Goal: Transaction & Acquisition: Purchase product/service

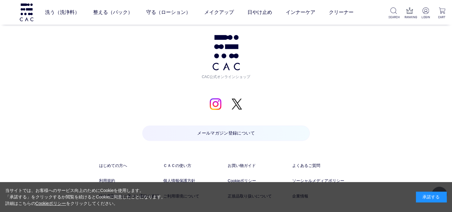
scroll to position [1457, 0]
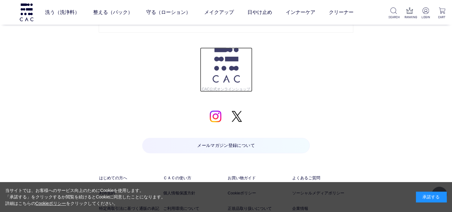
click at [227, 67] on img at bounding box center [226, 65] width 27 height 35
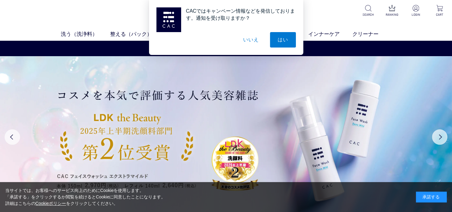
click at [242, 40] on button "いいえ" at bounding box center [251, 39] width 31 height 15
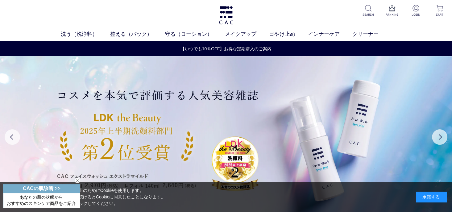
click at [43, 8] on div "洗う（洗浄料） 液体洗浄料 パウダー洗浄料 泡洗顔料 グッズ 整える（パック） フェイスパック ヘアパック 守る（ローション） 保湿化粧水 柔軟化粧水 美容液…" at bounding box center [226, 20] width 452 height 41
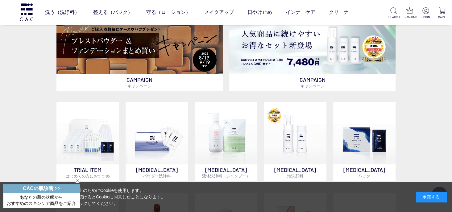
scroll to position [235, 0]
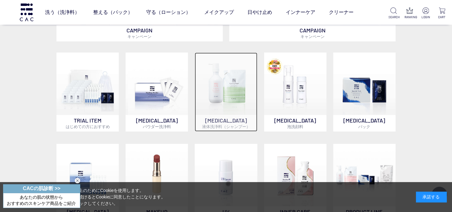
click at [225, 94] on img at bounding box center [226, 83] width 62 height 62
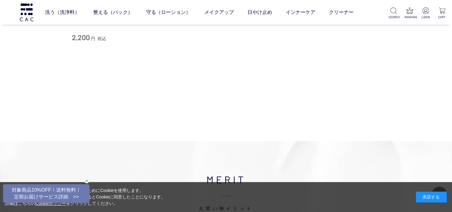
scroll to position [284, 0]
